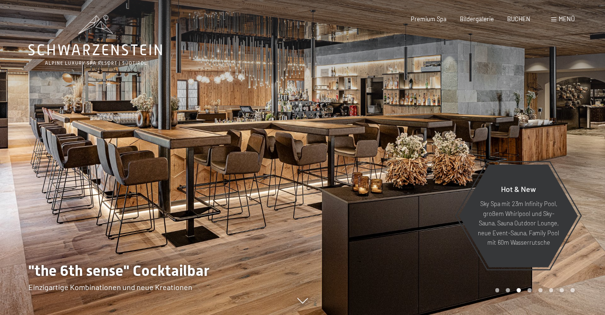
click at [560, 22] on span "Menü" at bounding box center [566, 19] width 16 height 8
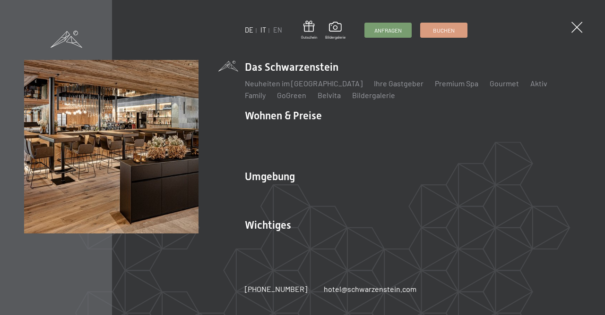
click at [265, 31] on link "IT" at bounding box center [263, 30] width 6 height 8
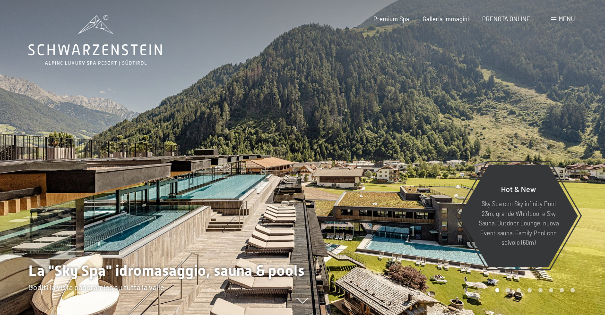
click at [565, 21] on span "Menu" at bounding box center [566, 19] width 16 height 8
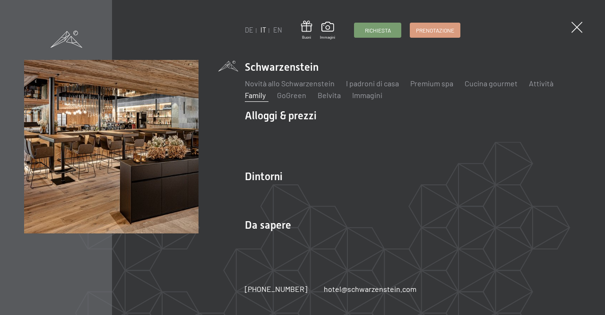
click at [264, 97] on link "Family" at bounding box center [255, 95] width 21 height 9
